Goal: Complete application form

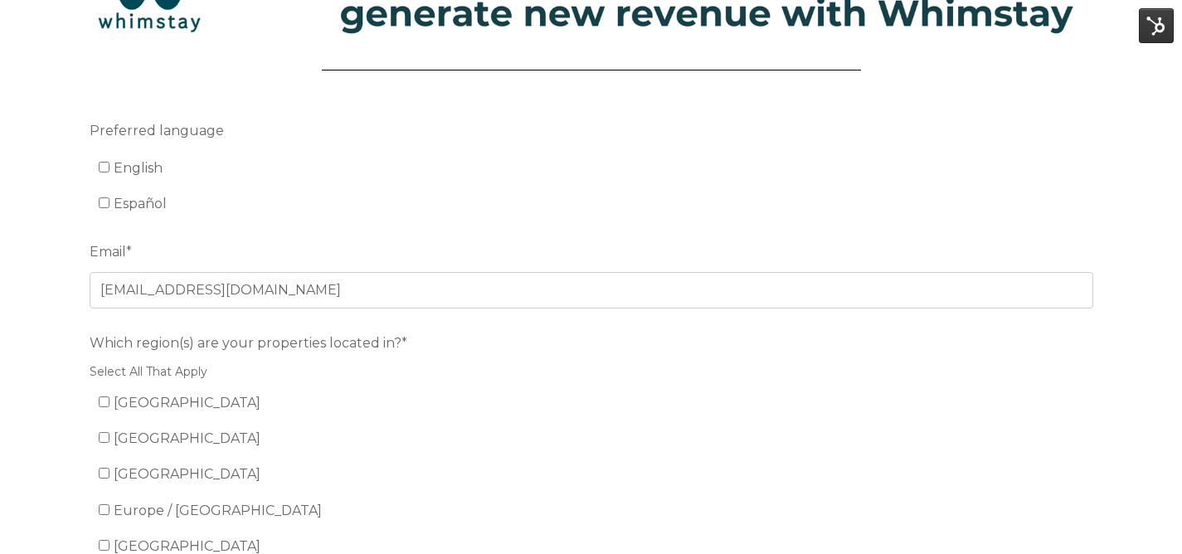
scroll to position [102, 0]
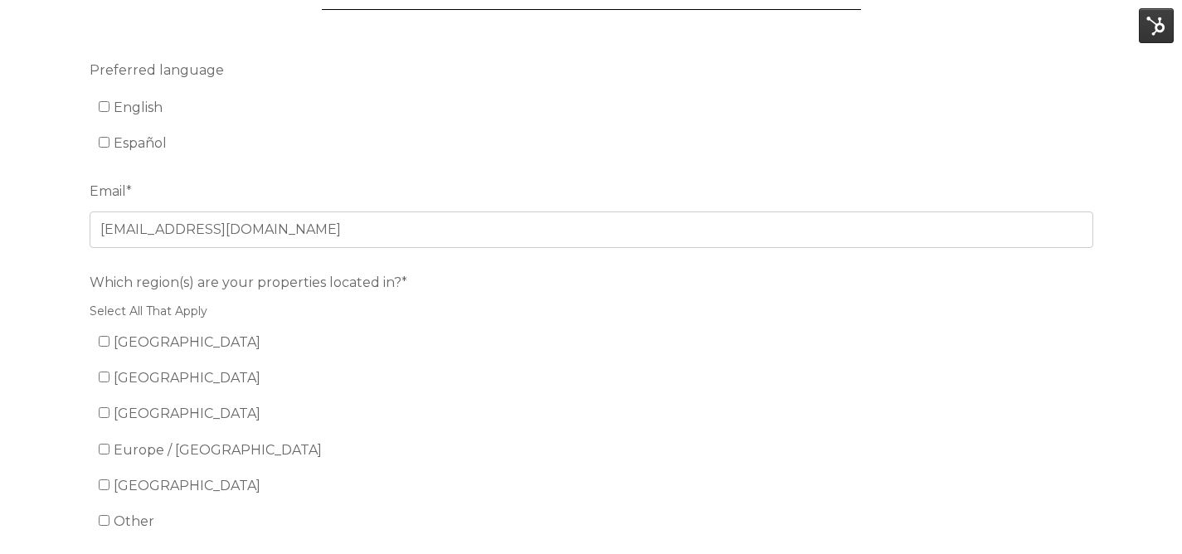
scroll to position [181, 0]
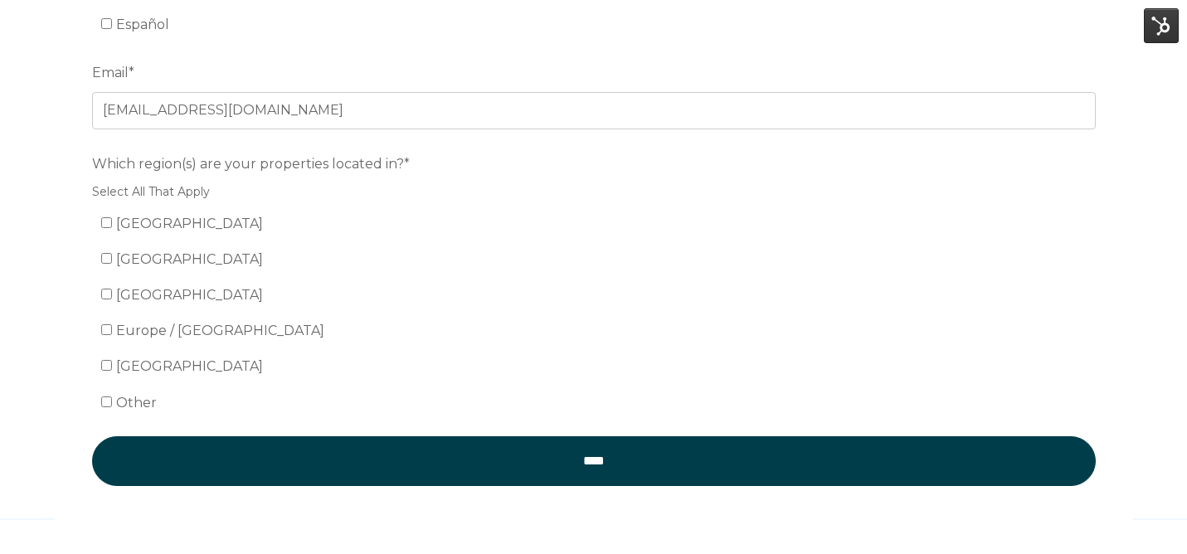
scroll to position [349, 0]
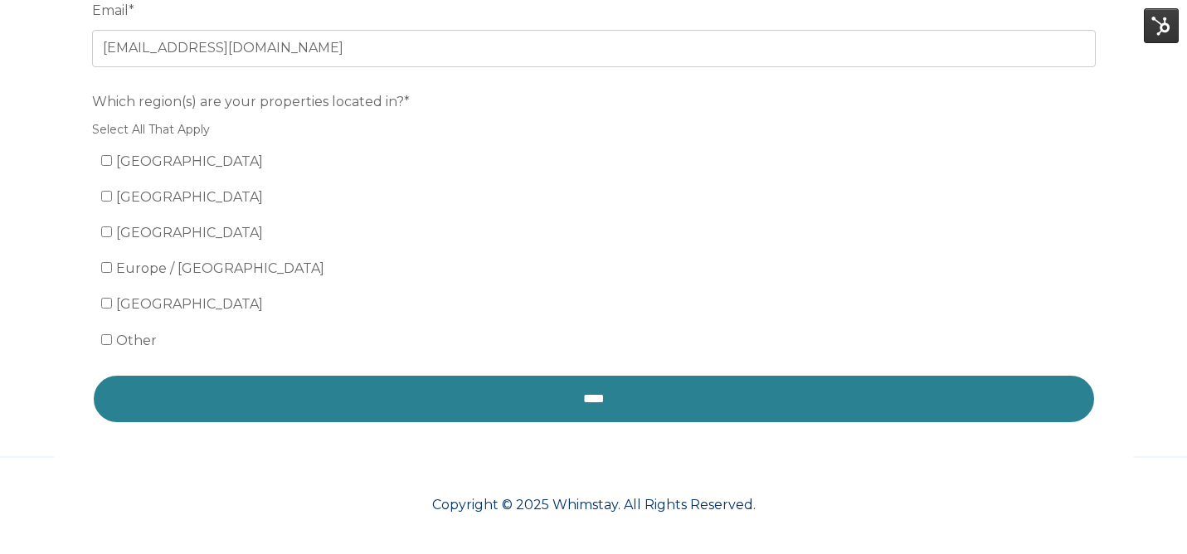
click at [449, 394] on input "****" at bounding box center [594, 399] width 1004 height 50
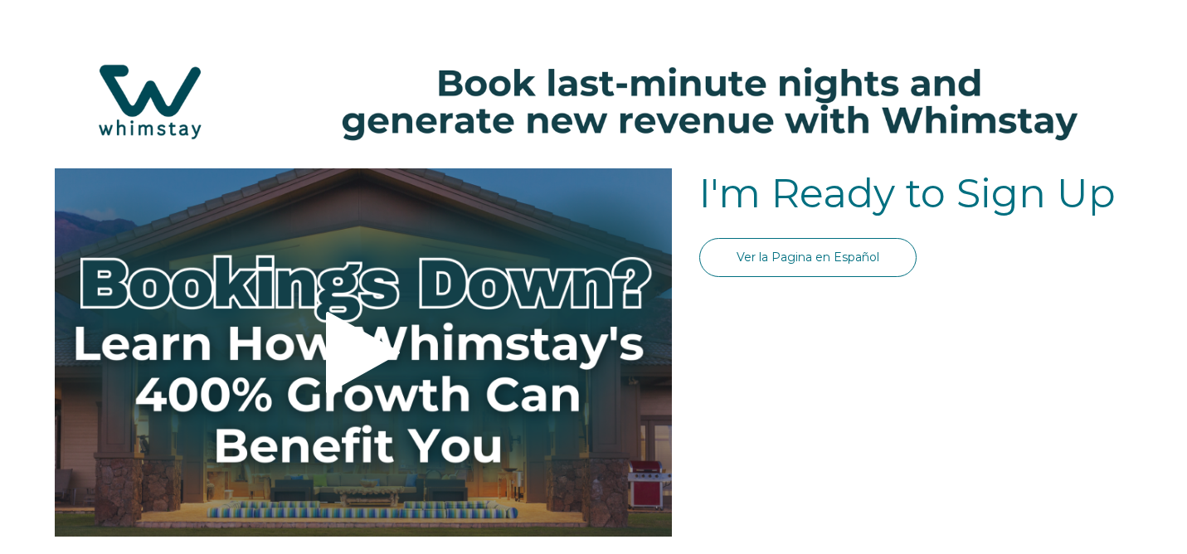
select select "US"
select select "Standard"
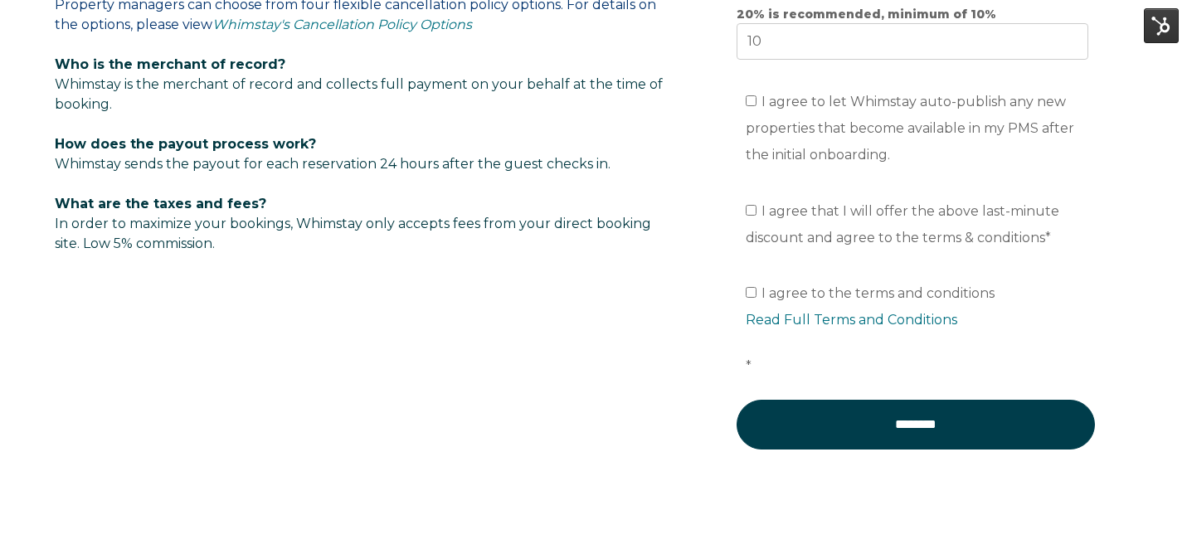
scroll to position [1212, 0]
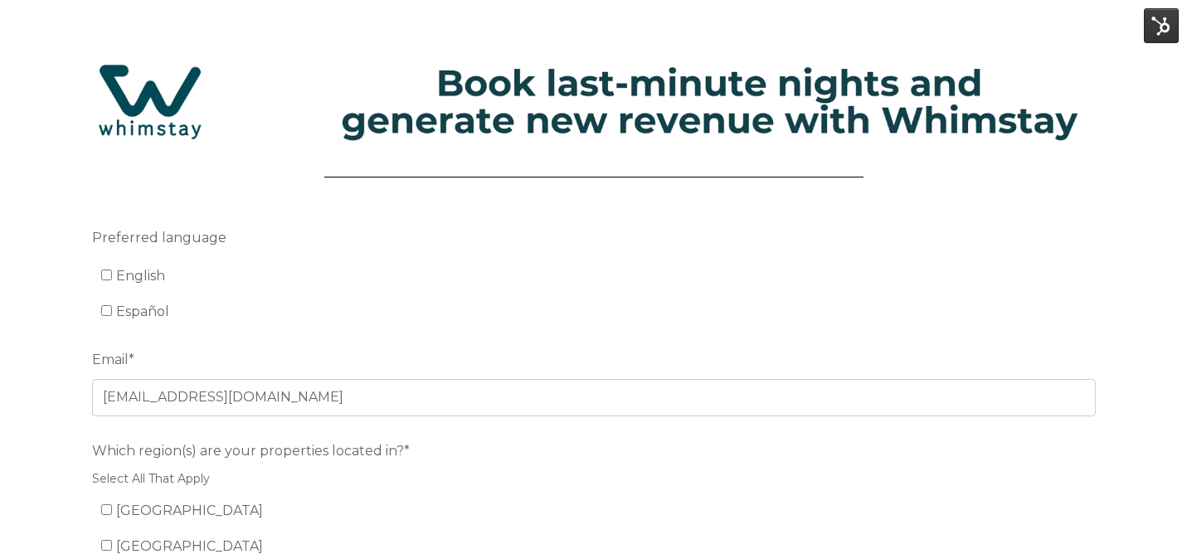
scroll to position [181, 0]
